Goal: Task Accomplishment & Management: Use online tool/utility

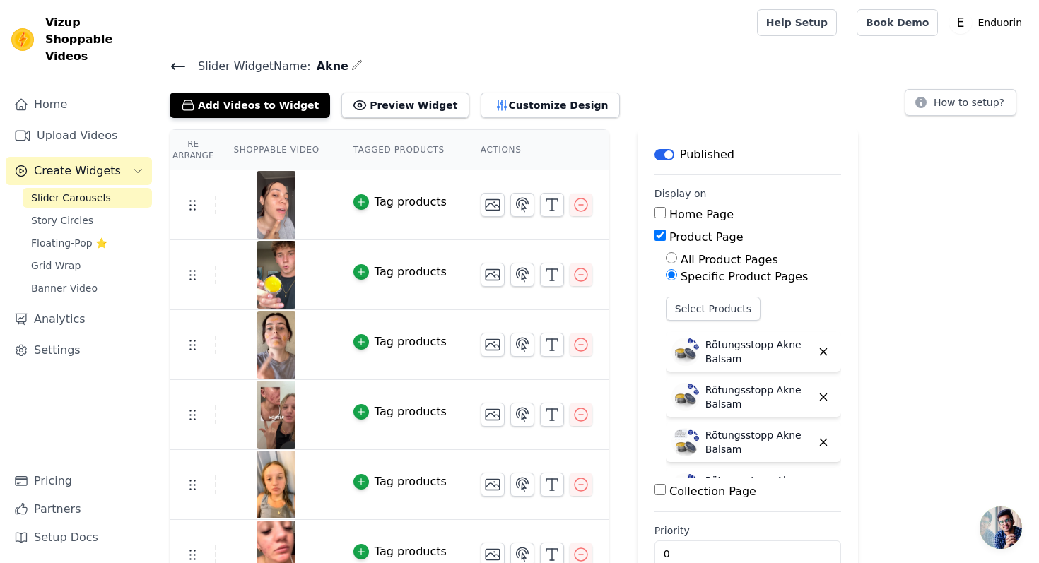
click at [716, 291] on div "All Product Pages Specific Product Pages Select Products Rötungsstopp Akne Bals…" at bounding box center [747, 365] width 187 height 226
click at [715, 297] on button "Select Products" at bounding box center [713, 309] width 95 height 24
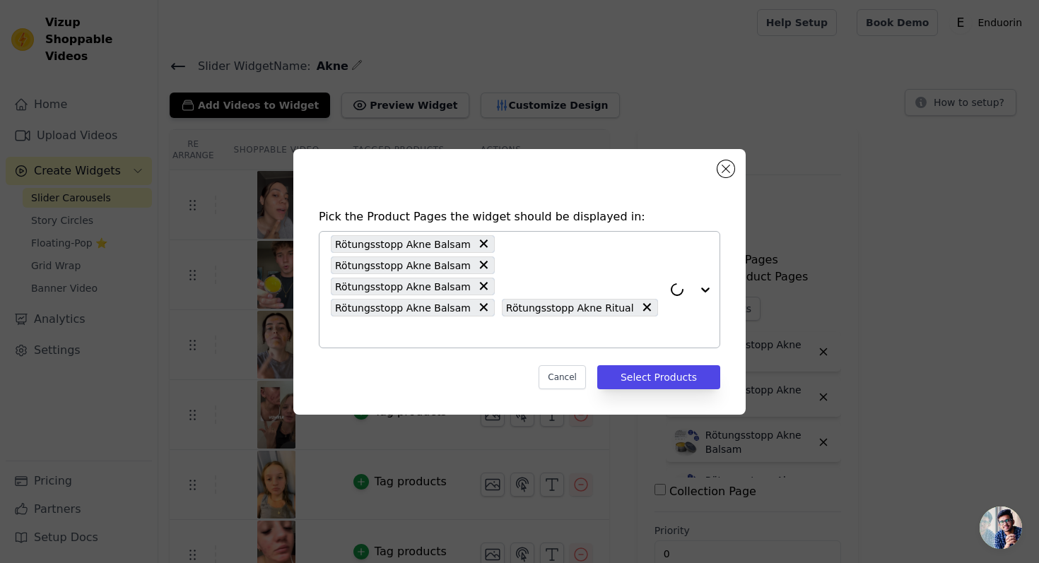
click at [550, 324] on input "text" at bounding box center [497, 332] width 332 height 17
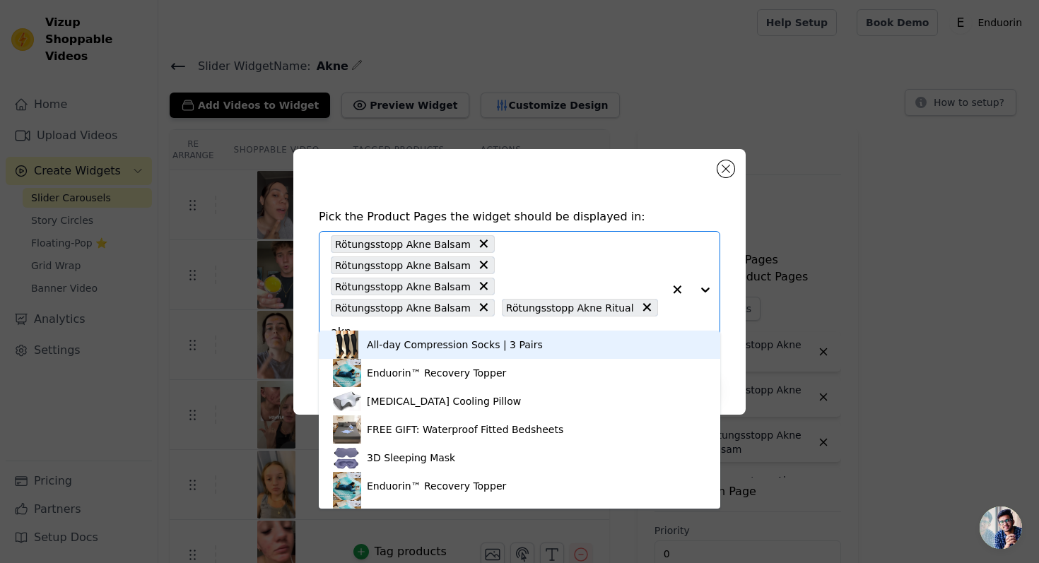
type input "akne"
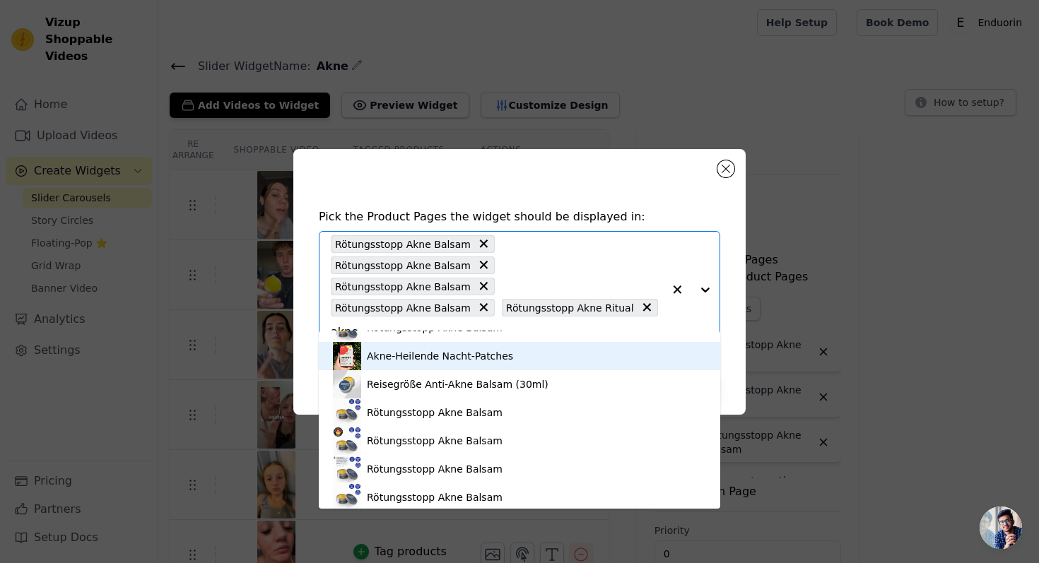
scroll to position [137, 0]
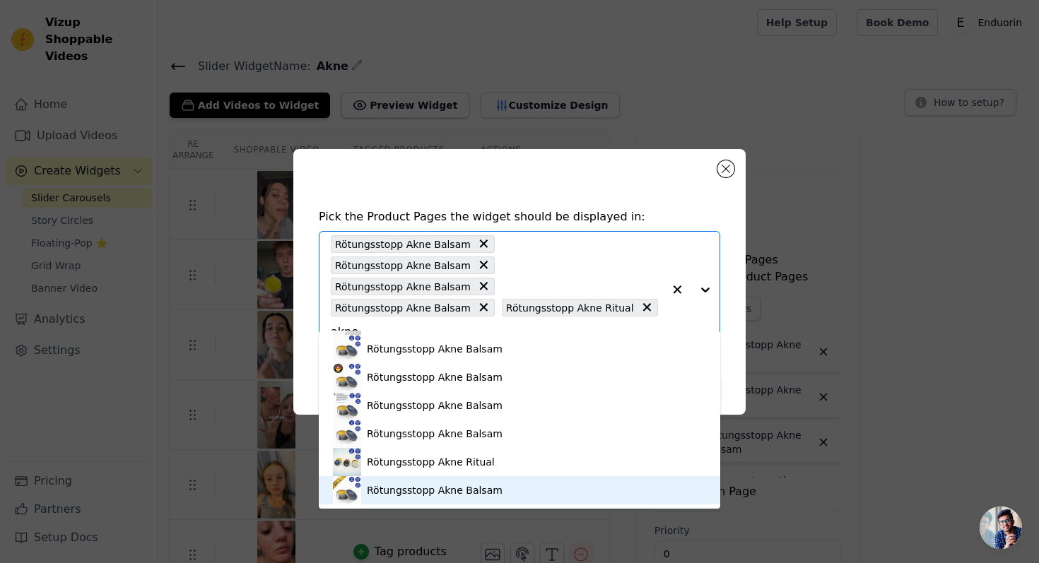
click at [459, 487] on div "Rötungsstopp Akne Balsam" at bounding box center [435, 490] width 136 height 14
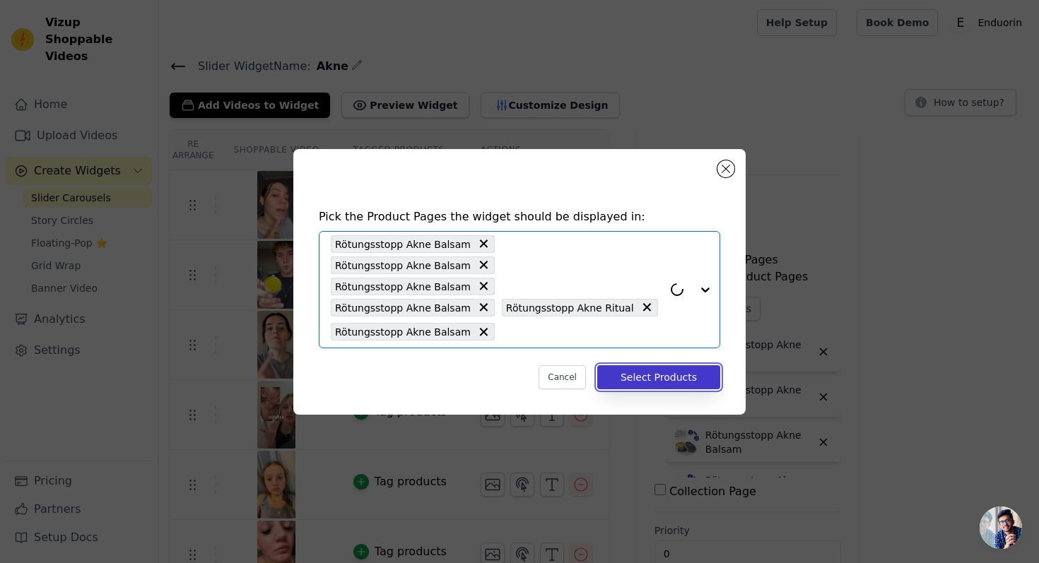
click at [637, 377] on button "Select Products" at bounding box center [658, 377] width 123 height 24
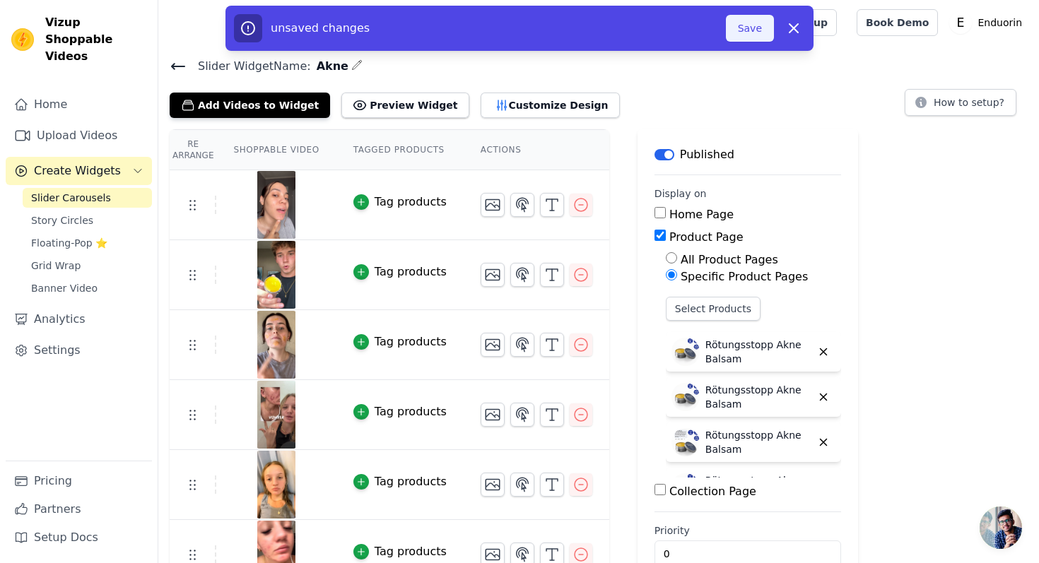
click at [738, 32] on button "Save" at bounding box center [750, 28] width 48 height 27
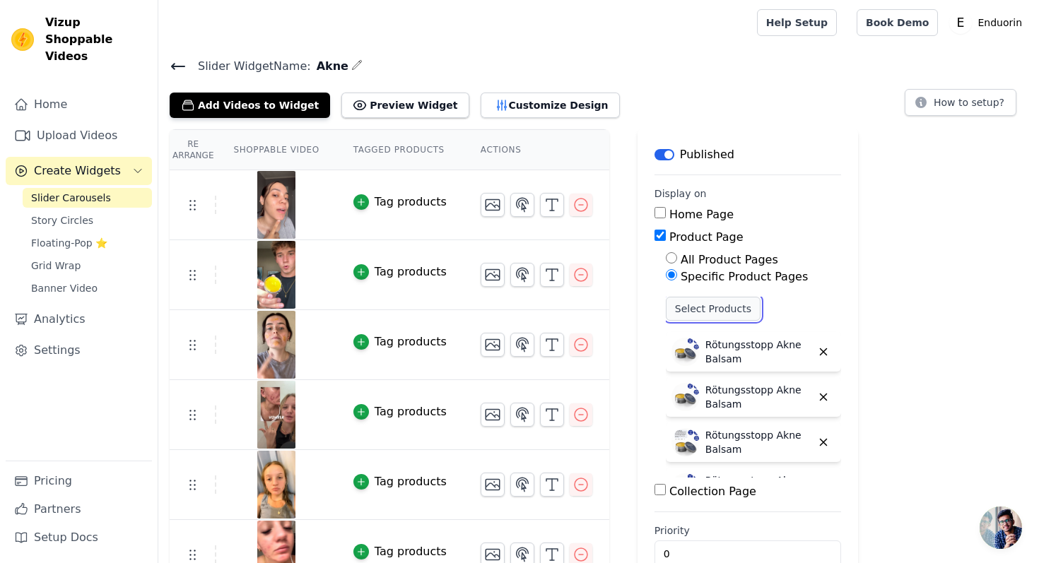
click at [723, 314] on button "Select Products" at bounding box center [713, 309] width 95 height 24
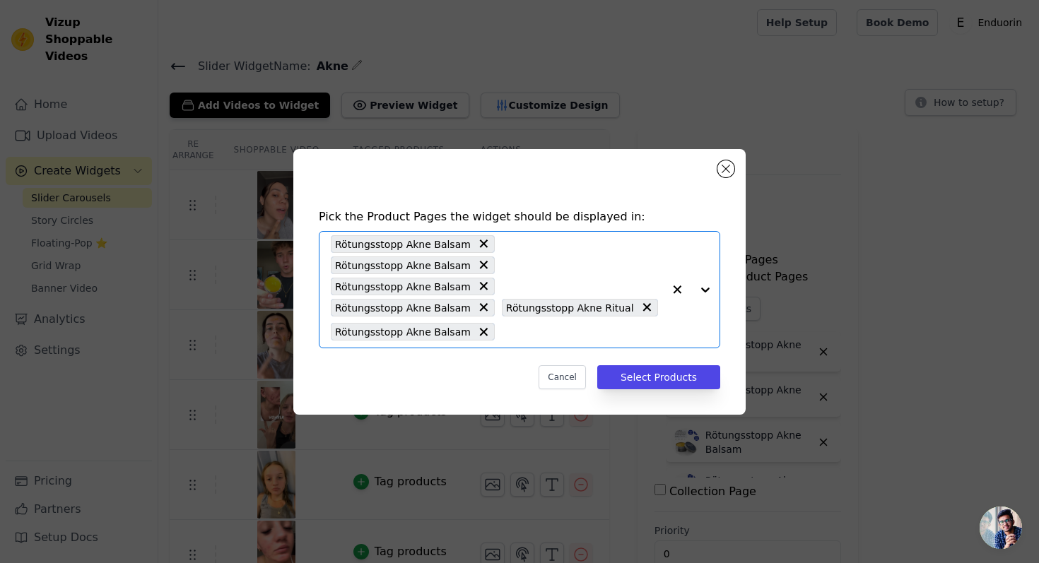
click at [514, 324] on input "text" at bounding box center [582, 332] width 161 height 17
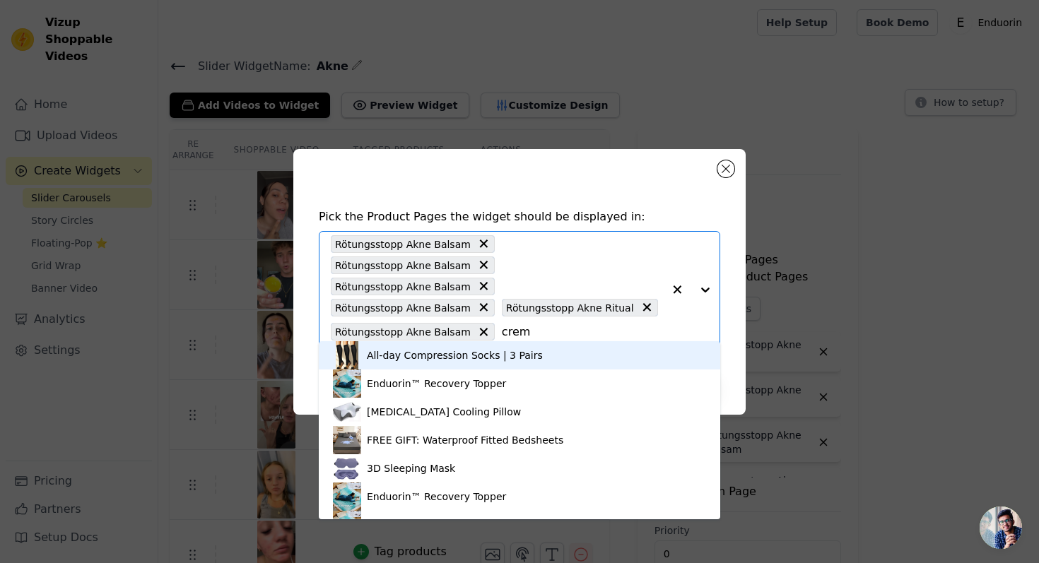
type input "creme"
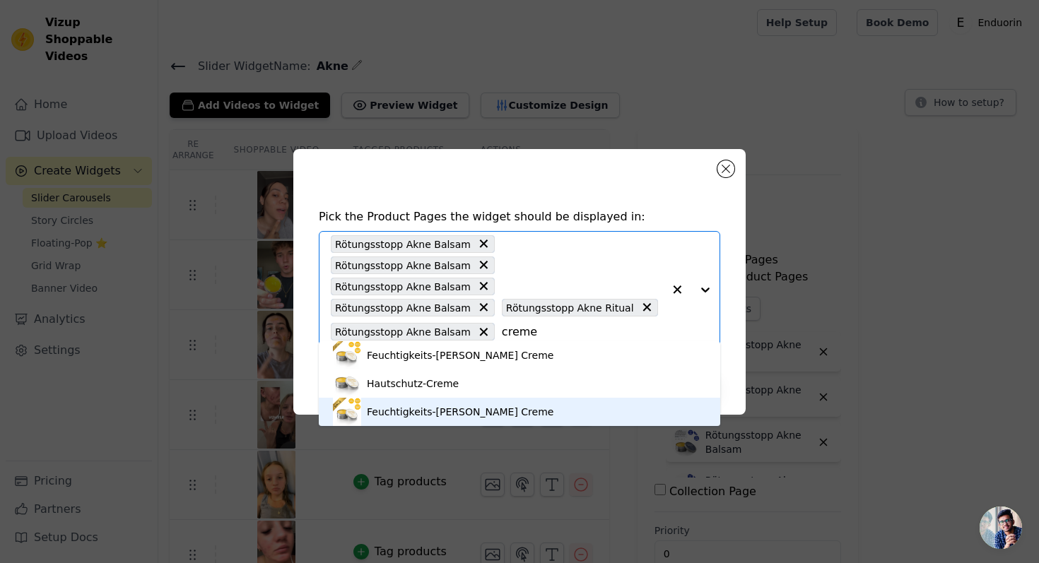
click at [456, 406] on div "Feuchtigkeits-[PERSON_NAME] Creme" at bounding box center [460, 412] width 187 height 14
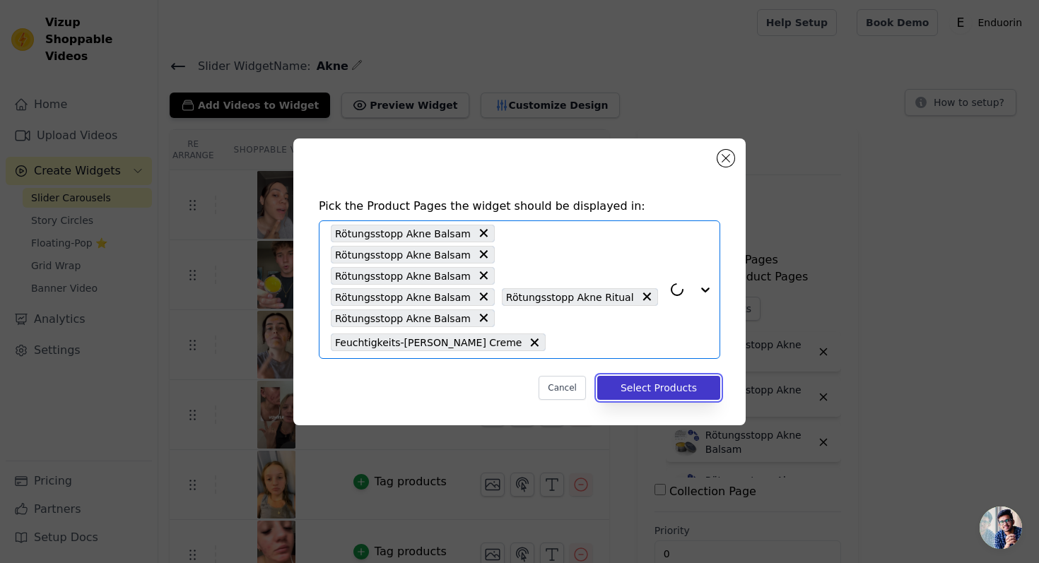
click at [640, 376] on button "Select Products" at bounding box center [658, 388] width 123 height 24
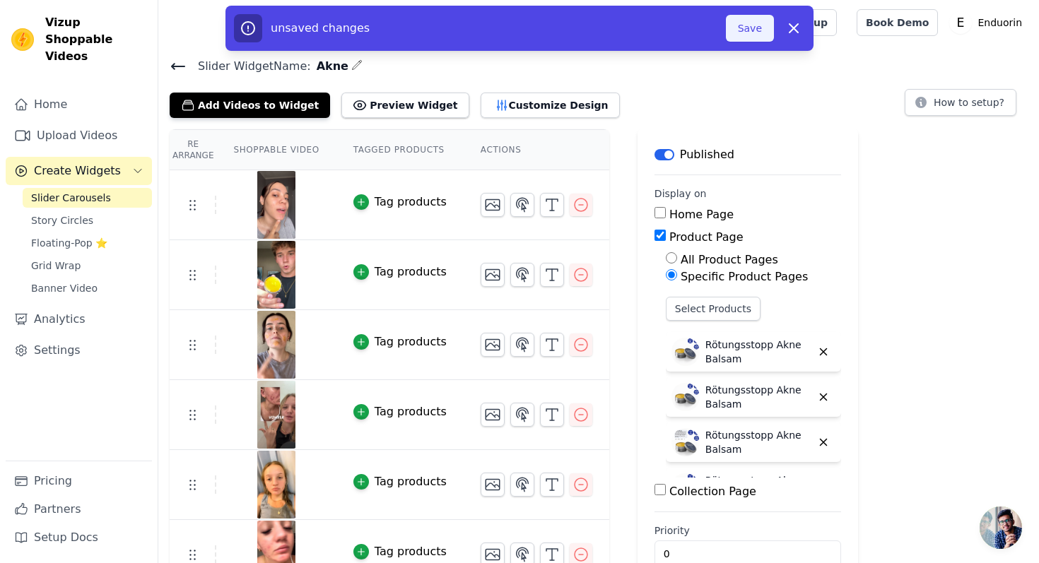
click at [752, 32] on button "Save" at bounding box center [750, 28] width 48 height 27
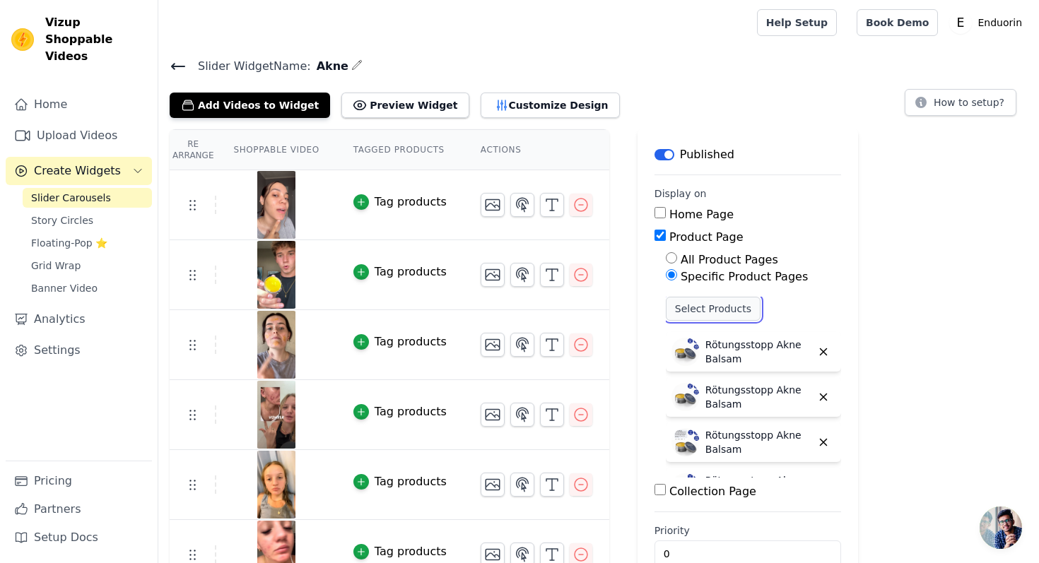
click at [676, 300] on button "Select Products" at bounding box center [713, 309] width 95 height 24
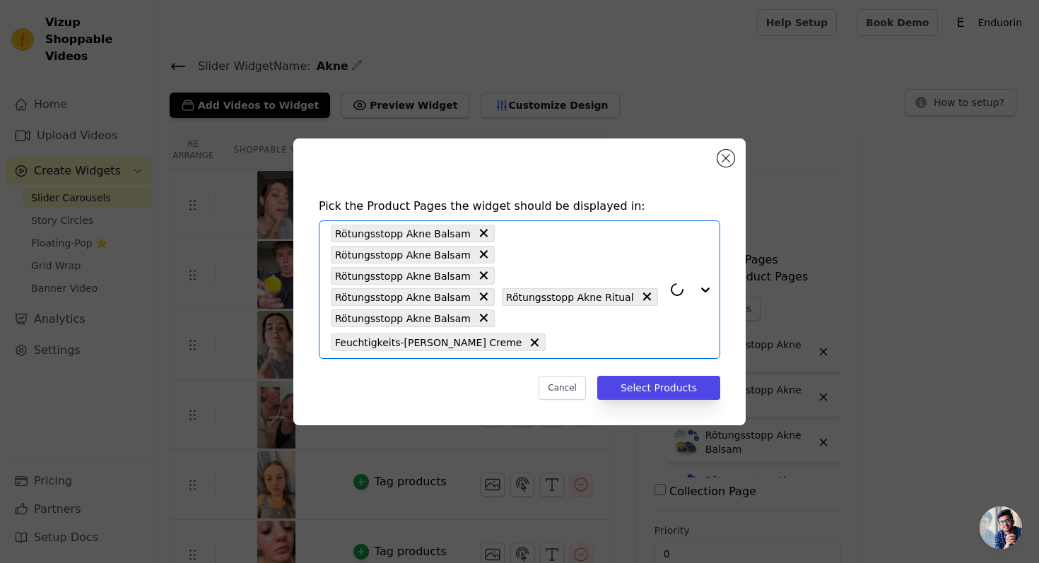
click at [622, 334] on input "text" at bounding box center [607, 342] width 110 height 17
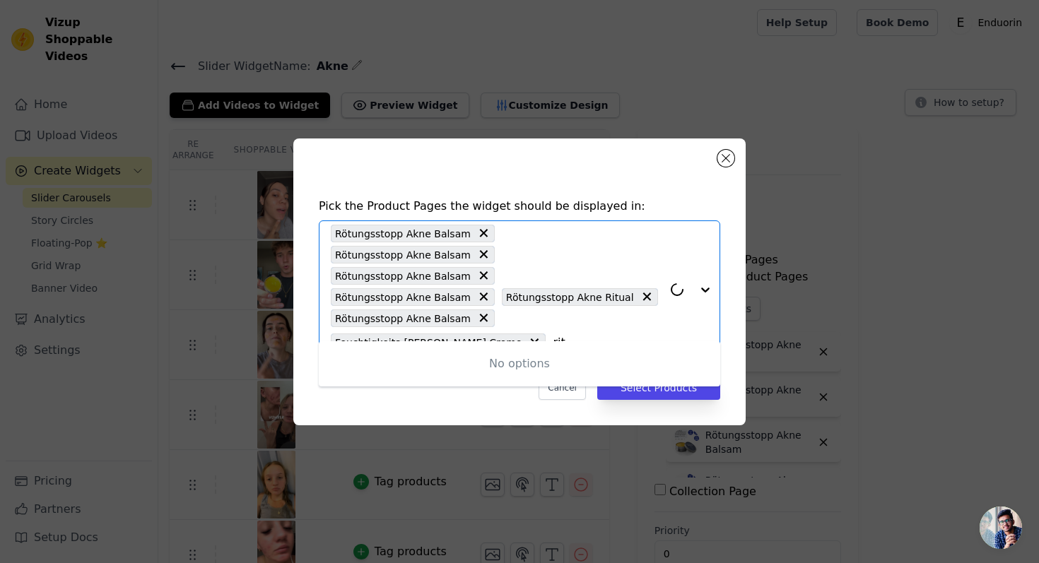
type input "ritu"
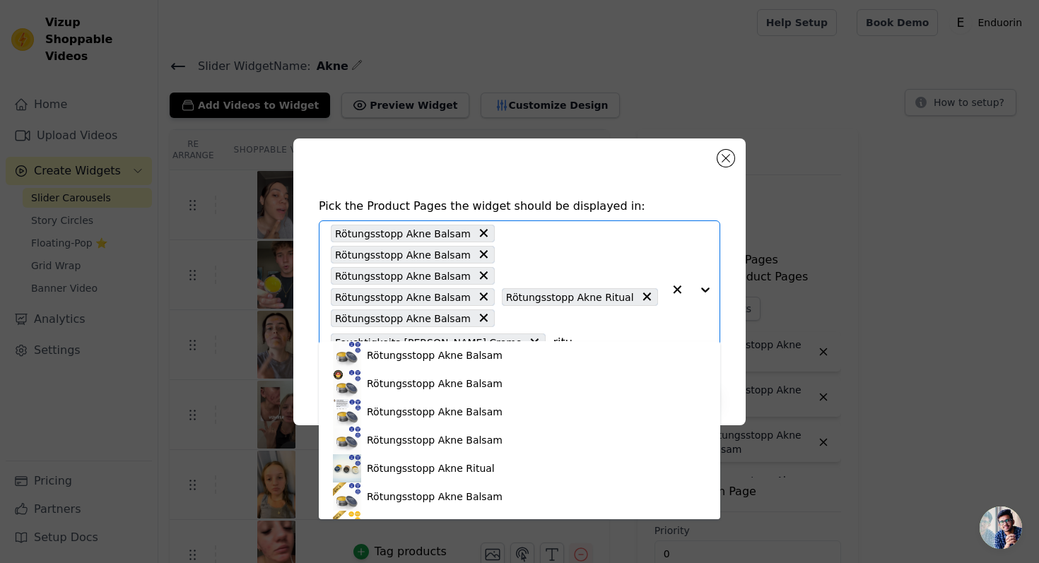
scroll to position [1267, 0]
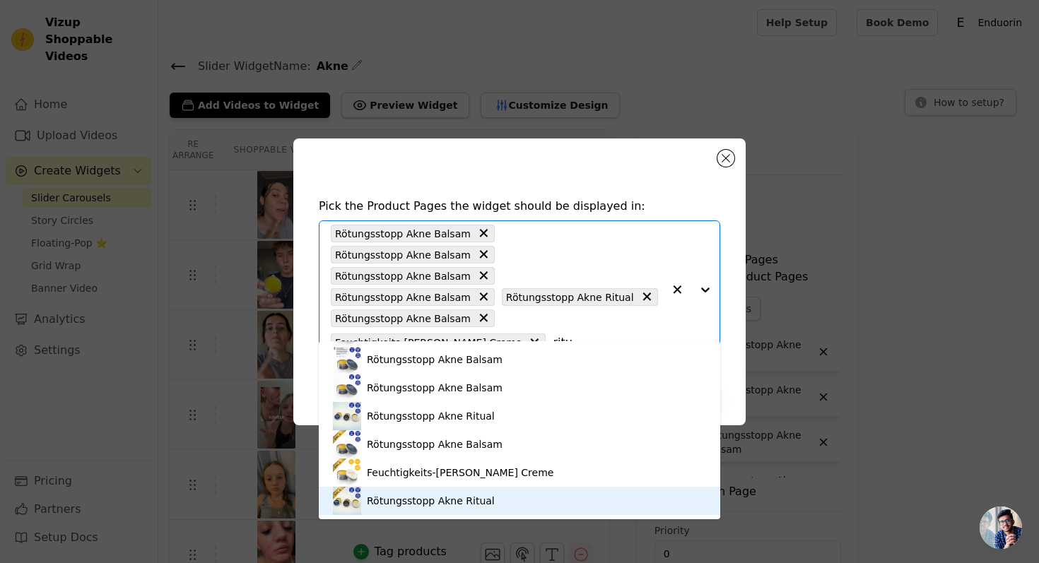
click at [515, 501] on div "Rötungsstopp Akne Ritual" at bounding box center [519, 501] width 373 height 28
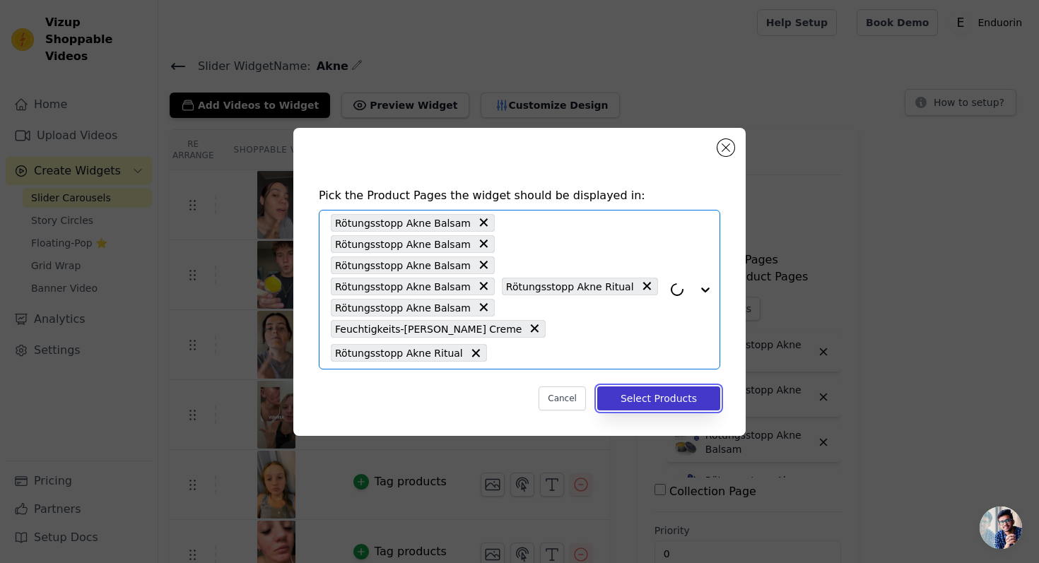
click at [657, 386] on button "Select Products" at bounding box center [658, 398] width 123 height 24
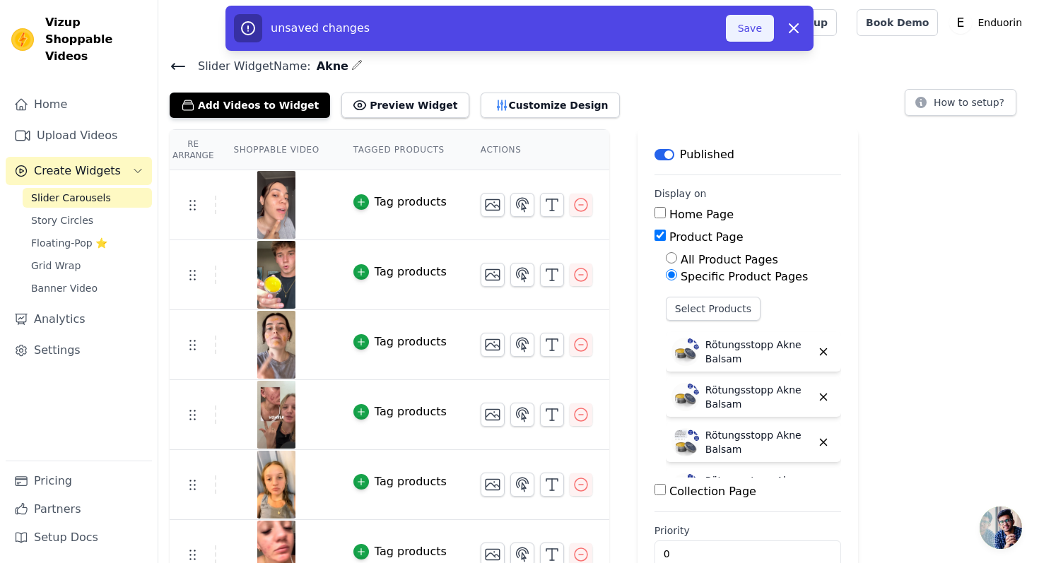
click at [745, 35] on button "Save" at bounding box center [750, 28] width 48 height 27
